Goal: Task Accomplishment & Management: Manage account settings

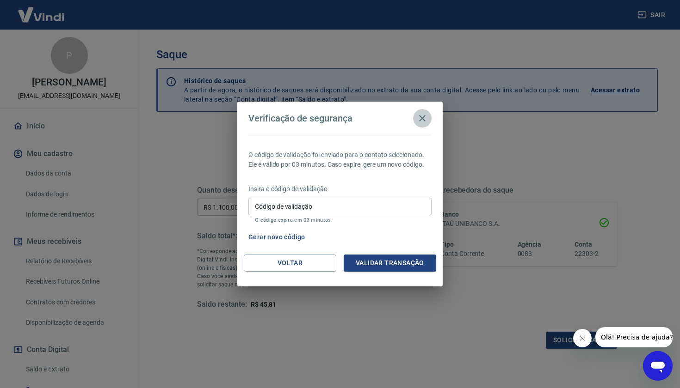
click at [425, 117] on icon "button" at bounding box center [422, 118] width 6 height 6
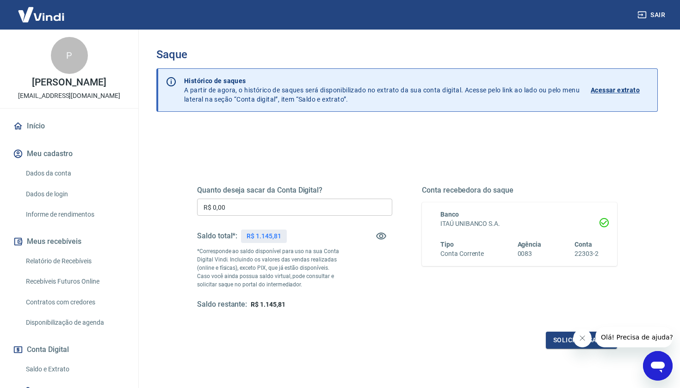
click at [260, 202] on input "R$ 0,00" at bounding box center [294, 207] width 195 height 17
type input "R$ 1.100,00"
click at [561, 341] on button "Solicitar saque" at bounding box center [581, 340] width 71 height 17
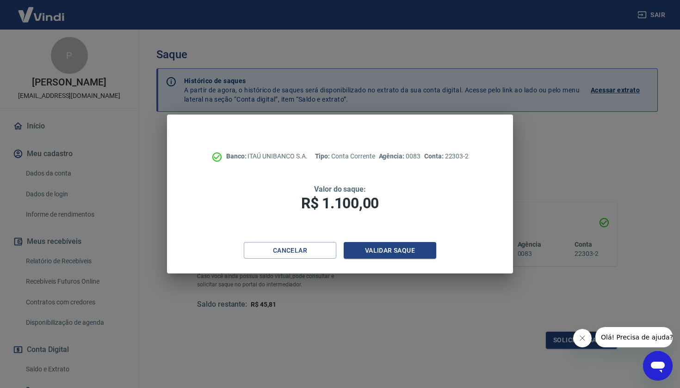
click at [408, 240] on div "Banco: ITAÚ UNIBANCO S.A. Tipo: Conta Corrente Agência: 0083 Conta: 22303-2 Val…" at bounding box center [340, 179] width 346 height 128
click at [397, 251] on button "Validar saque" at bounding box center [390, 250] width 92 height 17
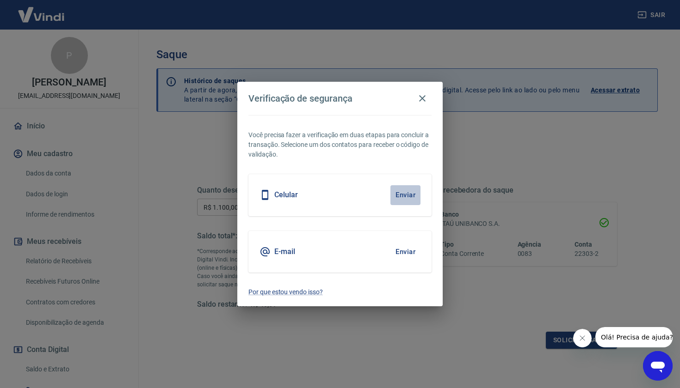
click at [399, 194] on button "Enviar" at bounding box center [405, 194] width 30 height 19
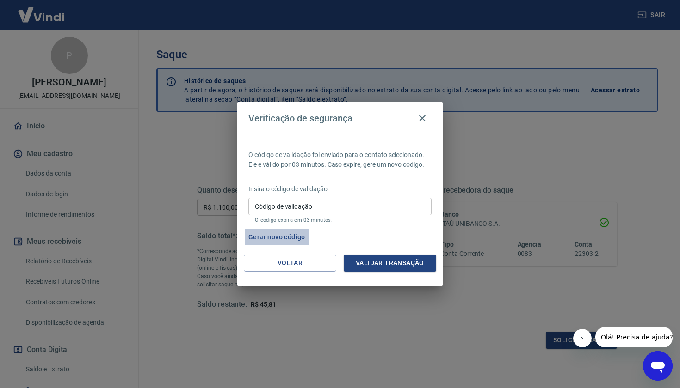
click at [287, 236] on button "Gerar novo código" at bounding box center [277, 237] width 64 height 17
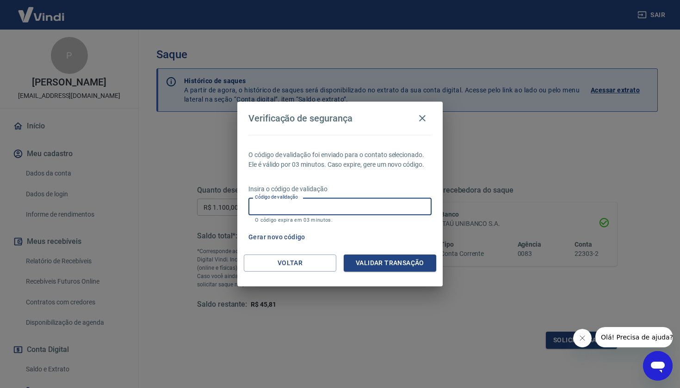
click at [318, 210] on input "Código de validação" at bounding box center [339, 206] width 183 height 17
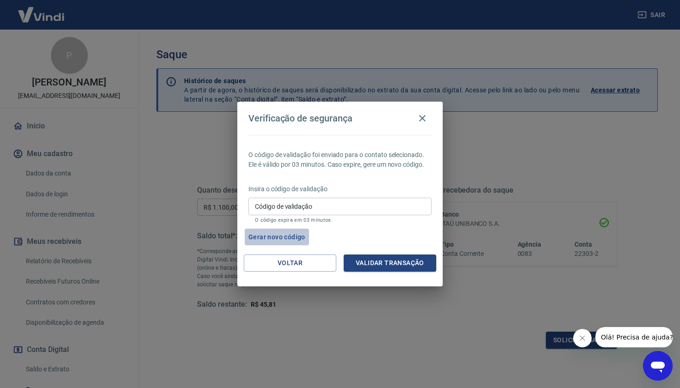
click at [289, 235] on button "Gerar novo código" at bounding box center [277, 237] width 64 height 17
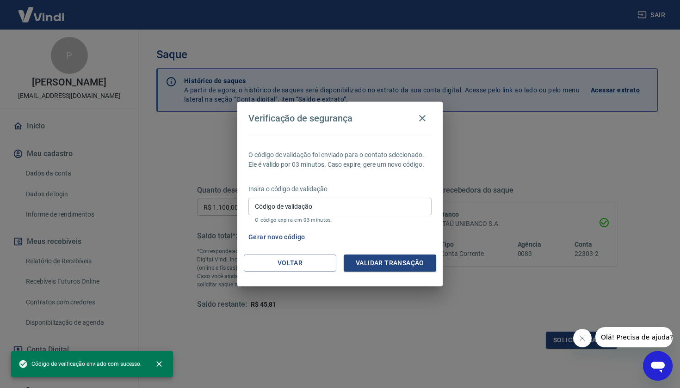
click at [70, 367] on span "Código de verificação enviado com sucesso." at bounding box center [79, 364] width 123 height 9
click at [298, 262] on button "Voltar" at bounding box center [290, 263] width 92 height 17
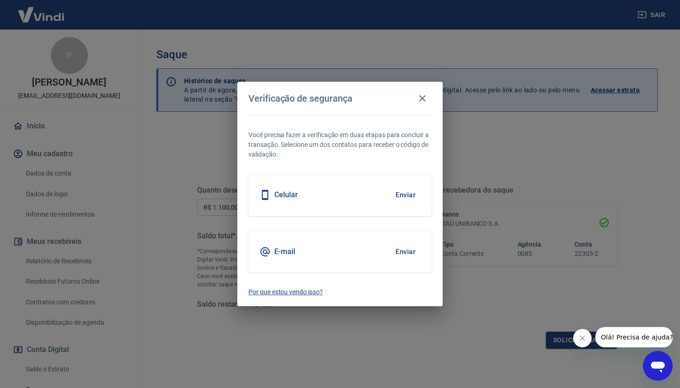
click at [284, 291] on p "Por que estou vendo isso?" at bounding box center [339, 293] width 183 height 10
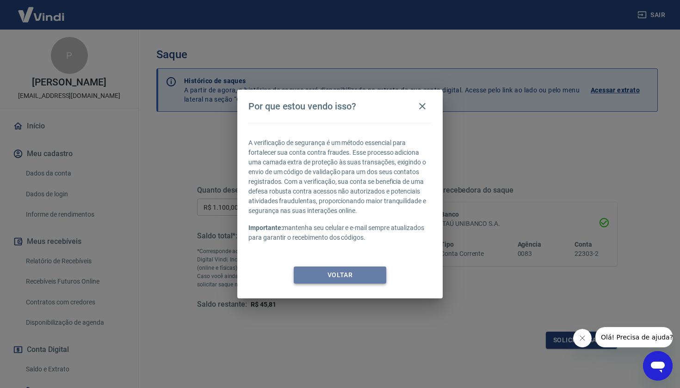
click at [335, 277] on button "Voltar" at bounding box center [340, 275] width 92 height 17
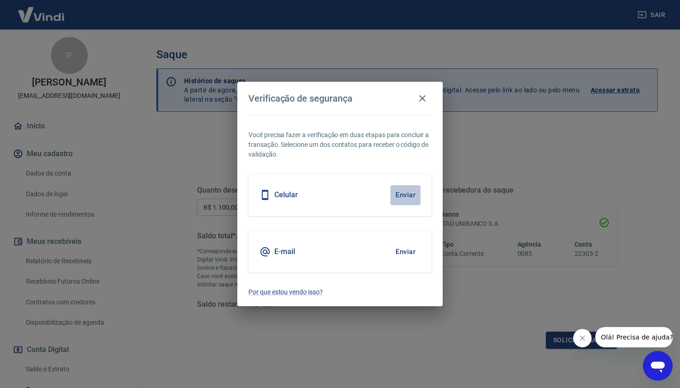
click at [407, 196] on button "Enviar" at bounding box center [405, 194] width 30 height 19
